Goal: Task Accomplishment & Management: Complete application form

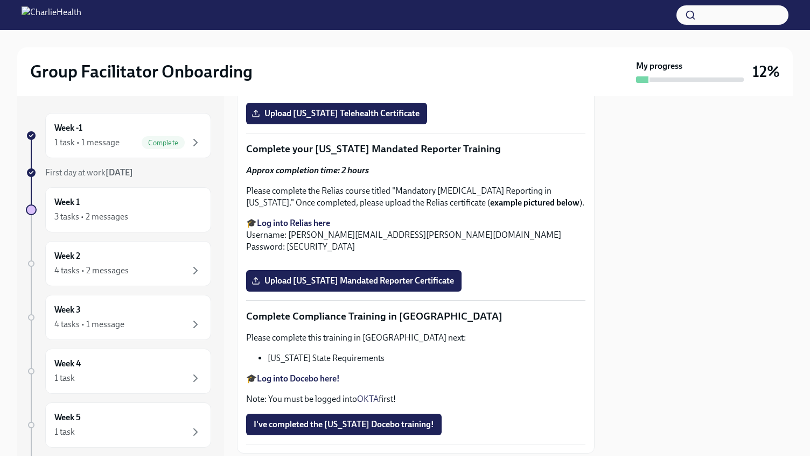
scroll to position [1769, 0]
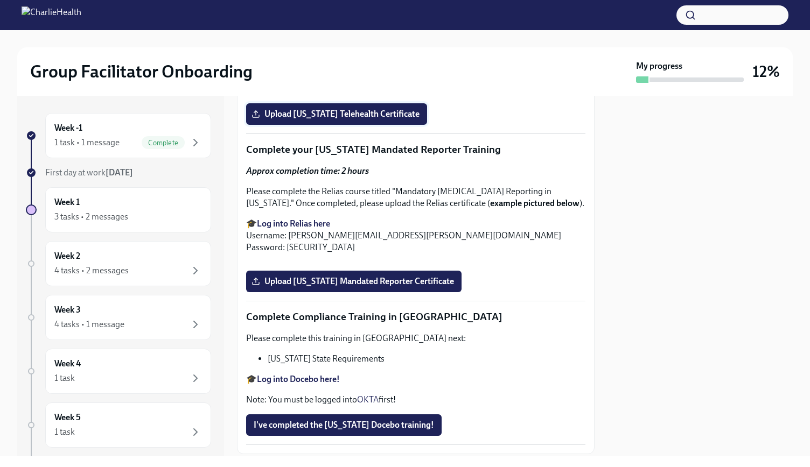
click at [329, 119] on span "Upload [US_STATE] Telehealth Certificate" at bounding box center [337, 114] width 166 height 11
click at [0, 0] on input "Upload [US_STATE] Telehealth Certificate" at bounding box center [0, 0] width 0 height 0
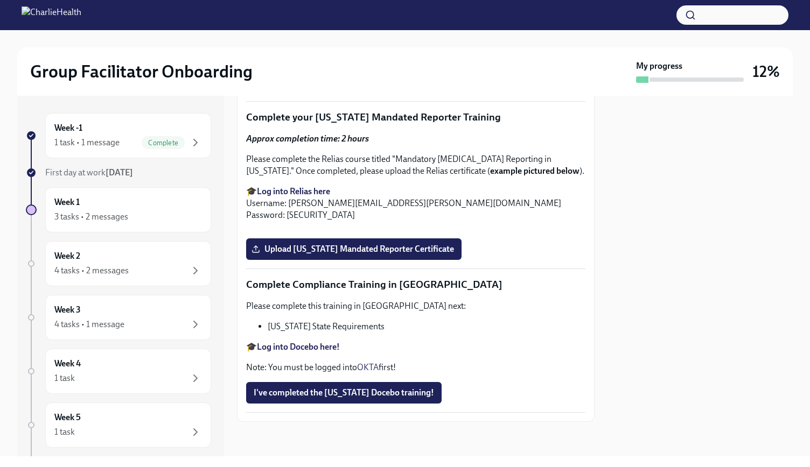
scroll to position [1987, 0]
drag, startPoint x: 395, startPoint y: 209, endPoint x: 296, endPoint y: 223, distance: 99.5
click at [296, 177] on p "Please complete the Relias course titled "Mandatory [MEDICAL_DATA] Reporting in…" at bounding box center [415, 165] width 339 height 24
copy p "Mandatory [MEDICAL_DATA] Reporting in [US_STATE]."
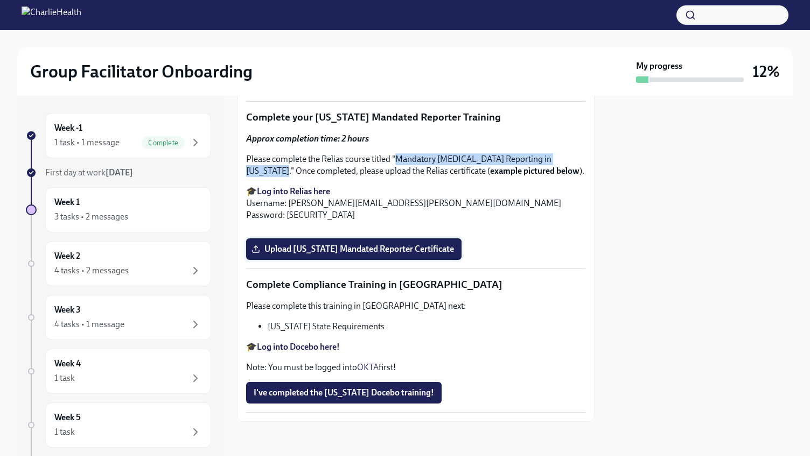
click at [360, 255] on span "Upload [US_STATE] Mandated Reporter Certificate" at bounding box center [354, 249] width 200 height 11
click at [0, 0] on input "Upload [US_STATE] Mandated Reporter Certificate" at bounding box center [0, 0] width 0 height 0
click at [294, 346] on strong "Log into Docebo here!" at bounding box center [298, 347] width 83 height 10
click at [355, 390] on span "I've completed the [US_STATE] Docebo training!" at bounding box center [344, 393] width 180 height 11
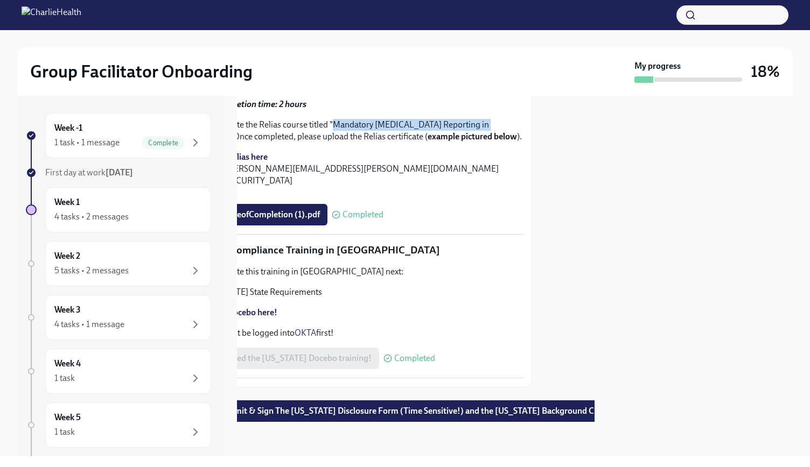
scroll to position [2334, 0]
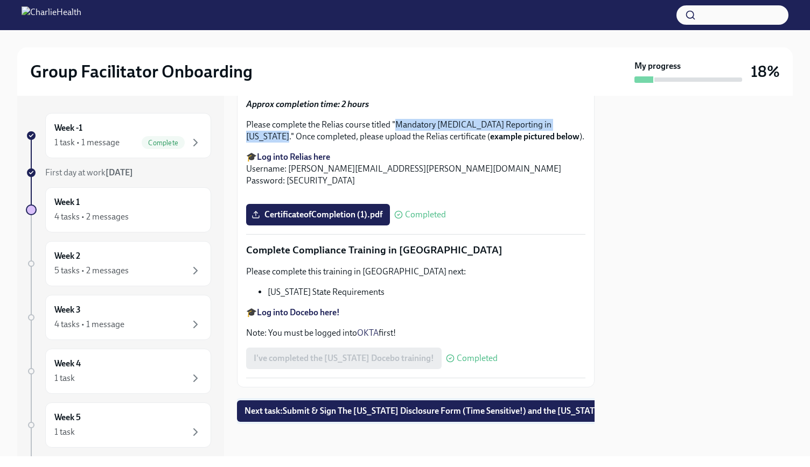
click at [398, 400] on button "Next task : Submit & Sign The [US_STATE] Disclosure Form (Time Sensitive!) and …" at bounding box center [459, 411] width 444 height 22
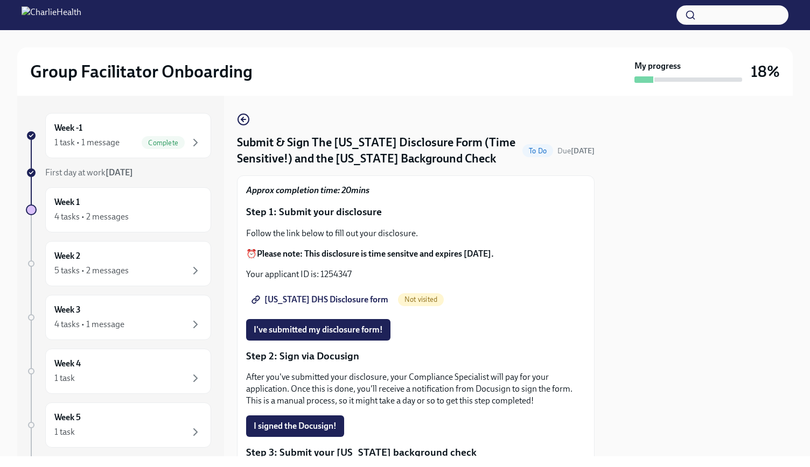
click at [331, 300] on span "[US_STATE] DHS Disclosure form" at bounding box center [321, 299] width 135 height 11
drag, startPoint x: 358, startPoint y: 278, endPoint x: 320, endPoint y: 279, distance: 38.8
click at [320, 279] on p "Your applicant ID is: 1254347" at bounding box center [415, 275] width 339 height 12
copy p "1254347"
click at [308, 324] on button "I've submitted my disclosure form!" at bounding box center [318, 330] width 144 height 22
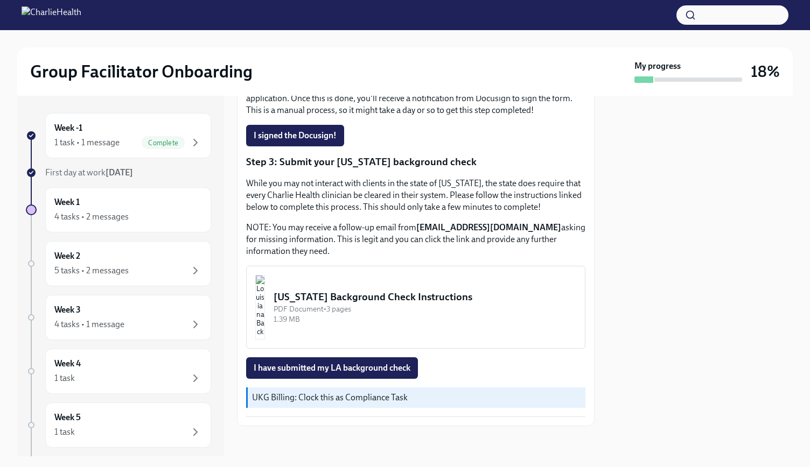
scroll to position [294, 0]
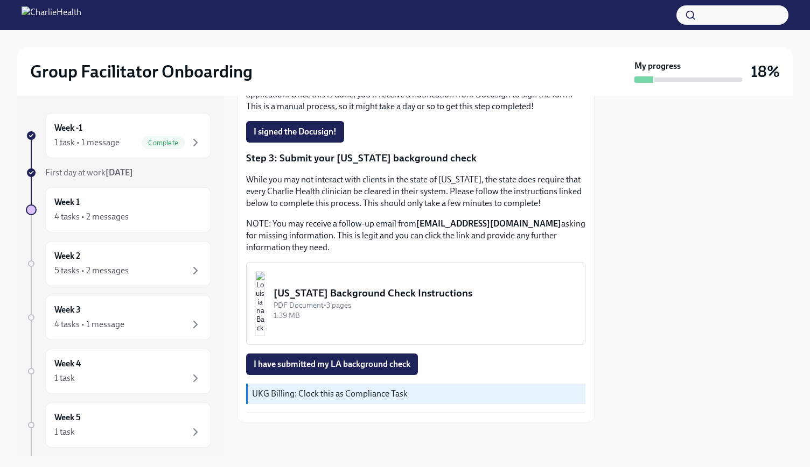
click at [356, 289] on div "[US_STATE] Background Check Instructions" at bounding box center [424, 293] width 303 height 14
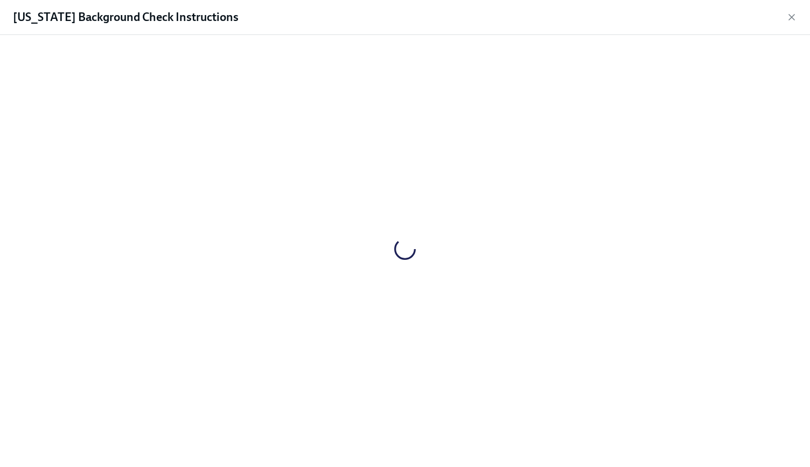
click at [420, 293] on div at bounding box center [404, 249] width 775 height 411
click at [792, 19] on icon "button" at bounding box center [791, 17] width 11 height 11
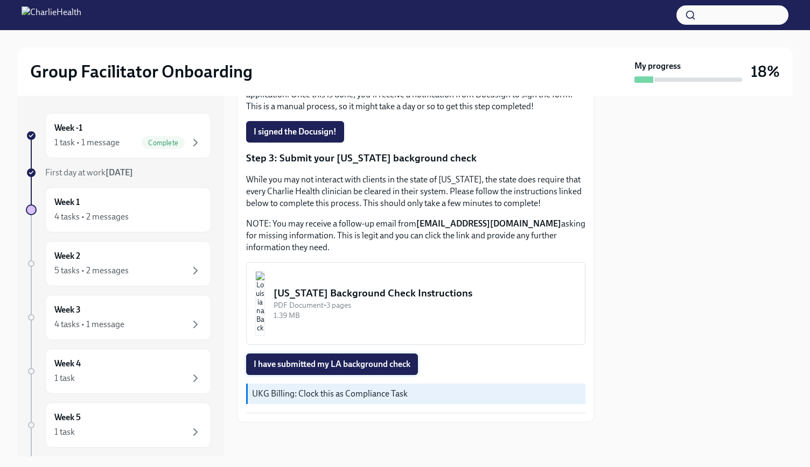
click at [367, 359] on span "I have submitted my LA background check" at bounding box center [332, 364] width 157 height 11
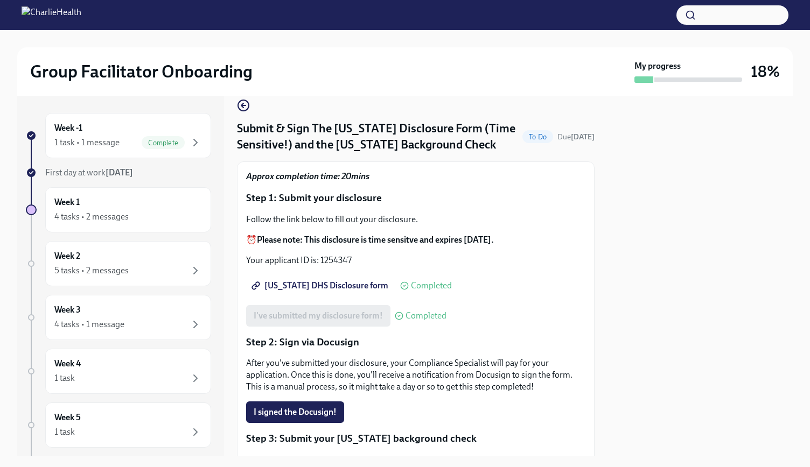
scroll to position [135, 0]
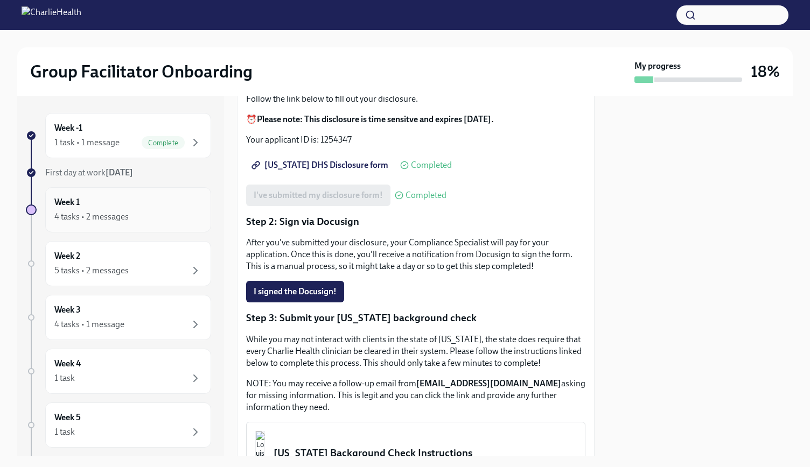
click at [72, 203] on h6 "Week 1" at bounding box center [66, 202] width 25 height 12
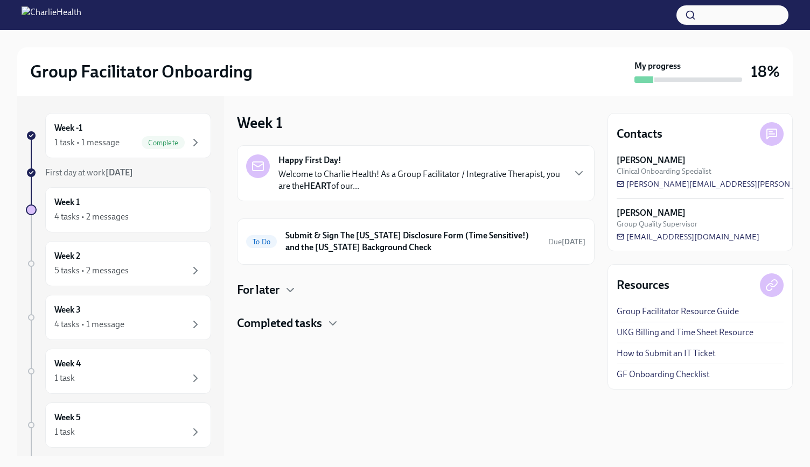
click at [280, 287] on div "For later" at bounding box center [415, 290] width 357 height 16
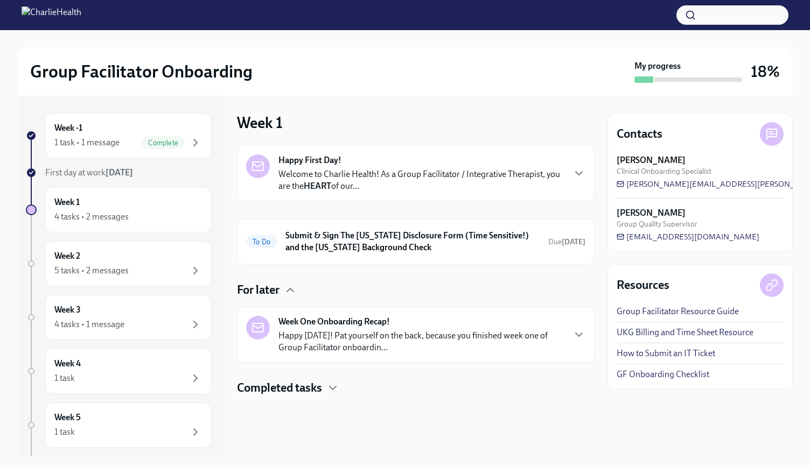
click at [301, 390] on h4 "Completed tasks" at bounding box center [279, 388] width 85 height 16
click at [310, 244] on h6 "Submit & Sign The [US_STATE] Disclosure Form (Time Sensitive!) and the [US_STAT…" at bounding box center [412, 242] width 254 height 24
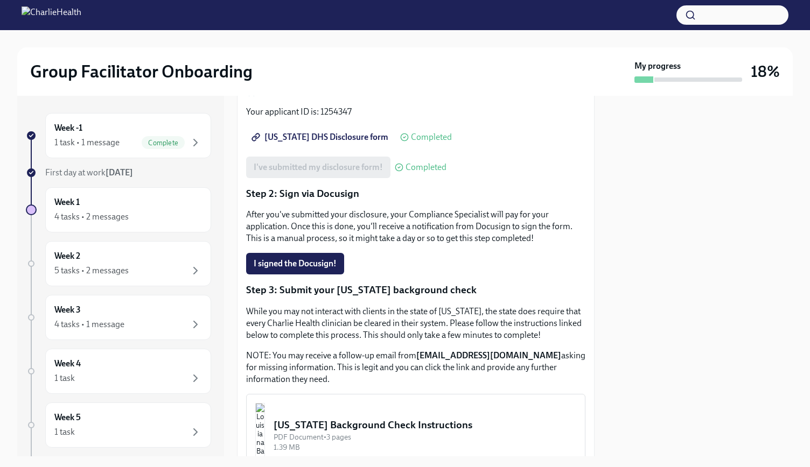
scroll to position [161, 0]
